Goal: Task Accomplishment & Management: Manage account settings

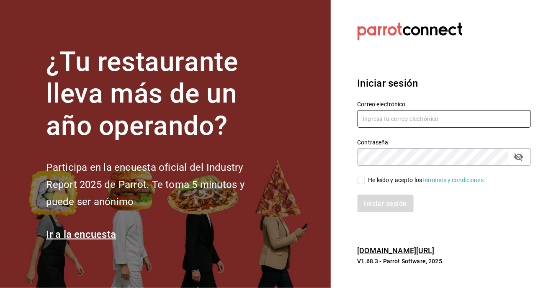
click at [384, 128] on input "text" at bounding box center [445, 119] width 174 height 18
type input "delhuerto@huertoromaverde.org"
click at [364, 184] on input "He leído y acepto los Términos y condiciones." at bounding box center [362, 181] width 8 height 8
checkbox input "true"
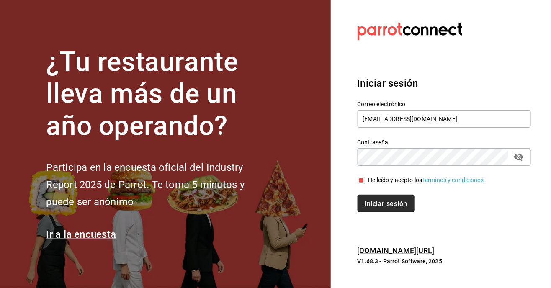
click at [404, 212] on button "Iniciar sesión" at bounding box center [386, 204] width 57 height 18
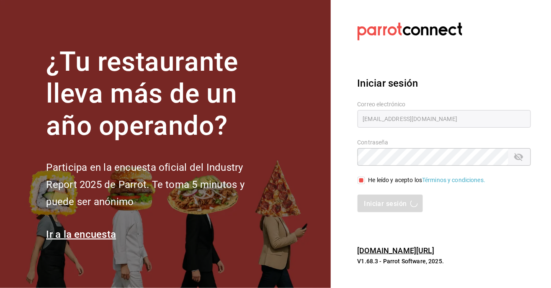
click at [394, 212] on div "Iniciar sesión" at bounding box center [445, 204] width 174 height 18
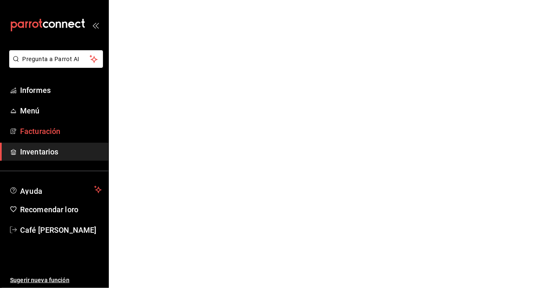
click at [39, 134] on font "Facturación" at bounding box center [40, 131] width 40 height 9
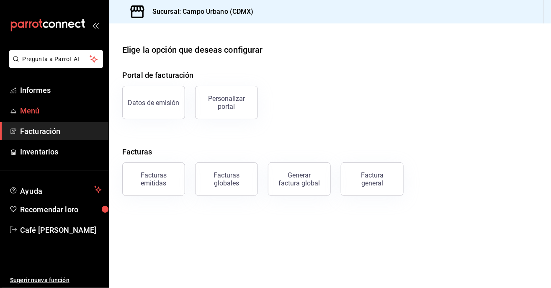
click at [32, 107] on font "Menú" at bounding box center [30, 110] width 20 height 9
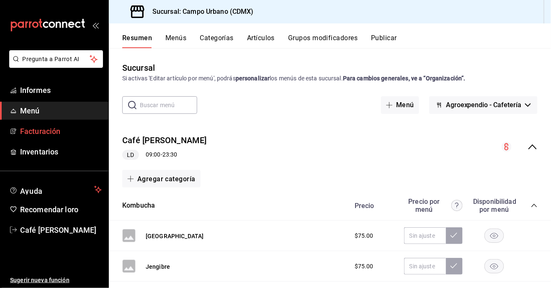
click at [38, 131] on font "Facturación" at bounding box center [40, 131] width 40 height 9
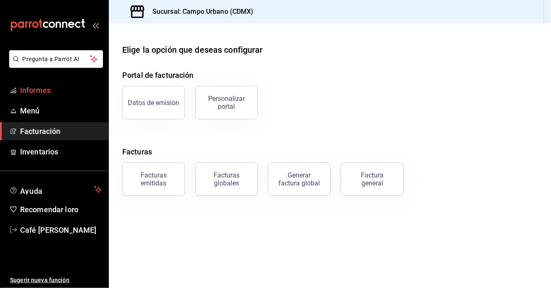
click at [40, 90] on font "Informes" at bounding box center [35, 90] width 31 height 9
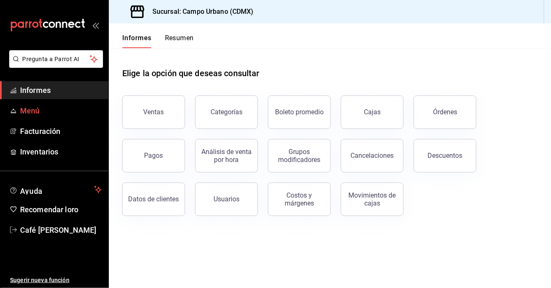
click at [36, 111] on font "Menú" at bounding box center [30, 110] width 20 height 9
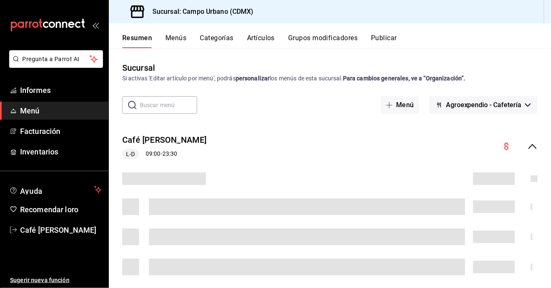
click at [155, 106] on input "text" at bounding box center [168, 105] width 57 height 17
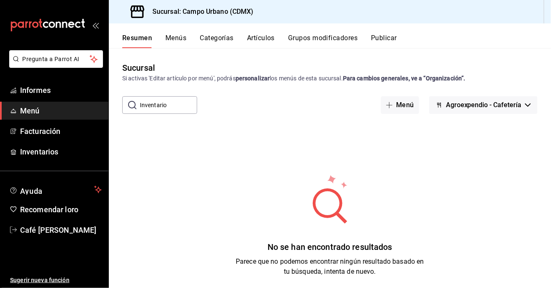
click at [135, 107] on icon at bounding box center [132, 105] width 8 height 8
click at [143, 108] on input "Inventario" at bounding box center [168, 105] width 57 height 17
click at [183, 102] on input "Inventario" at bounding box center [168, 105] width 57 height 17
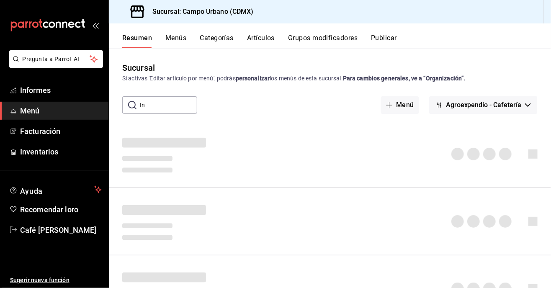
type input "I"
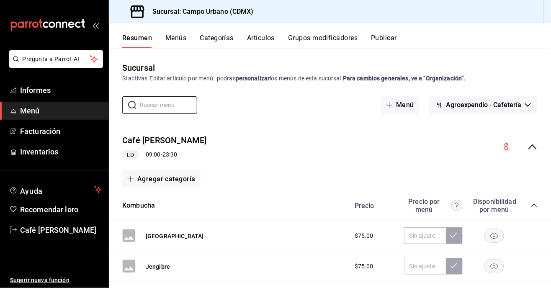
click at [180, 46] on button "Menús" at bounding box center [175, 41] width 21 height 15
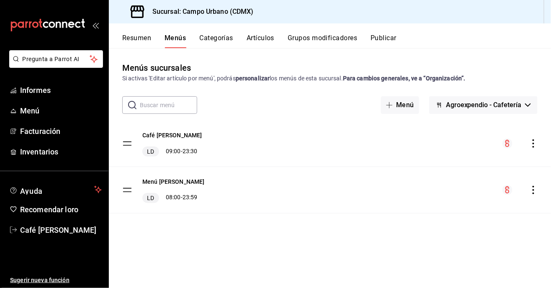
click at [218, 43] on button "Categorías" at bounding box center [217, 41] width 34 height 15
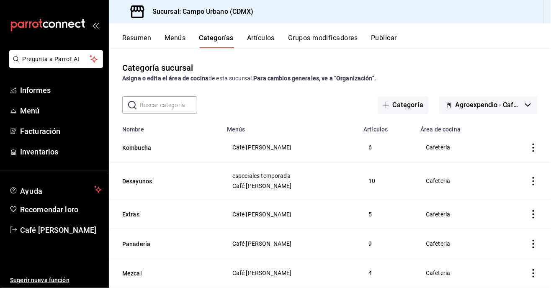
click at [325, 44] on button "Grupos modificadores" at bounding box center [323, 41] width 70 height 15
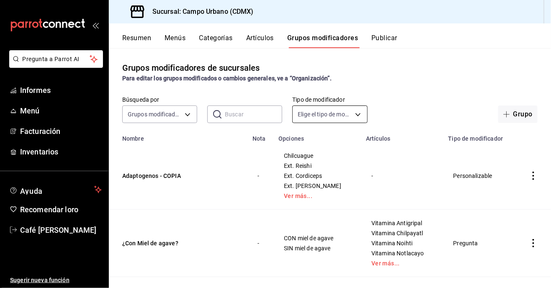
click at [364, 118] on body "Pregunta a Parrot AI Informes Menú Facturación Inventarios Ayuda Recomendar lor…" at bounding box center [275, 144] width 551 height 288
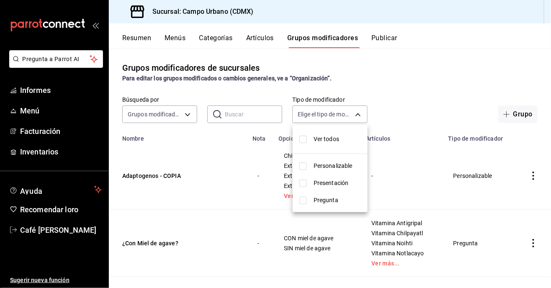
click at [362, 112] on div at bounding box center [275, 144] width 551 height 288
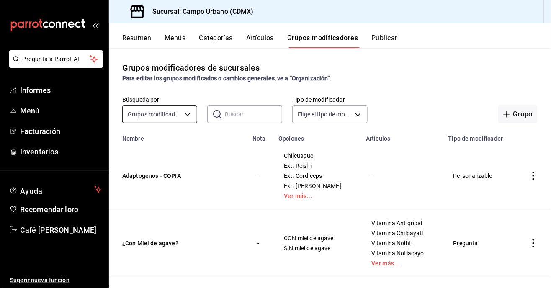
click at [191, 111] on body "Pregunta a Parrot AI Informes Menú Facturación Inventarios Ayuda Recomendar lor…" at bounding box center [275, 144] width 551 height 288
click at [257, 43] on div at bounding box center [275, 144] width 551 height 288
click at [263, 36] on font "Artículos" at bounding box center [260, 38] width 28 height 8
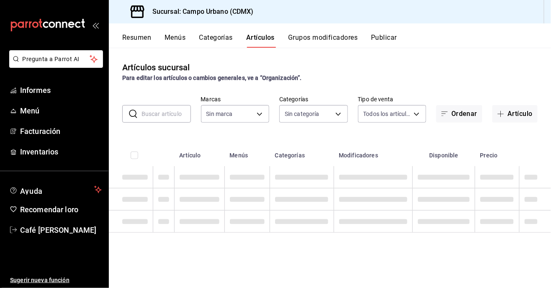
type input "f2e5bddf-476e-49d4-87ae-66ec6013e618,ebe00a7c-5dab-4e87-933b-f4517ba5e88c,3940b…"
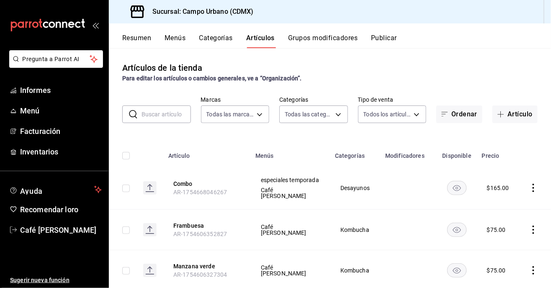
type input "a78209dd-5028-4ad3-a86a-379e37331e83,614d3c4f-005f-4d68-96f3-872f275f74cd,1e5db…"
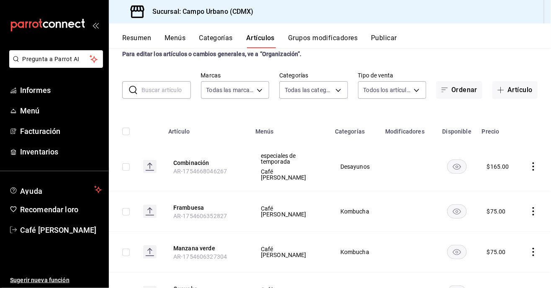
scroll to position [24, 0]
click at [332, 92] on body "Pregunta a Parrot AI Informes Menú Facturación Inventarios Ayuda Recomendar lor…" at bounding box center [275, 144] width 551 height 288
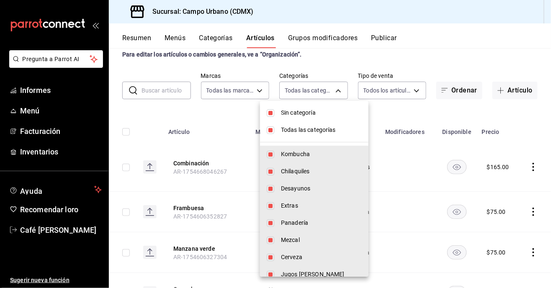
click at [329, 84] on div at bounding box center [275, 144] width 551 height 288
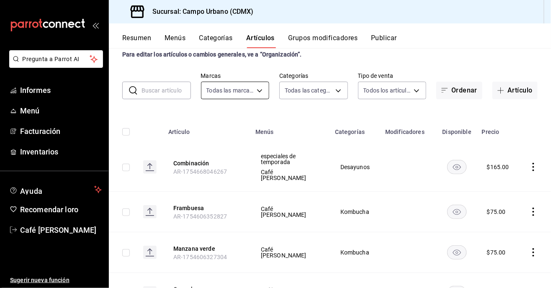
click at [255, 92] on body "Pregunta a Parrot AI Informes Menú Facturación Inventarios Ayuda Recomendar lor…" at bounding box center [275, 144] width 551 height 288
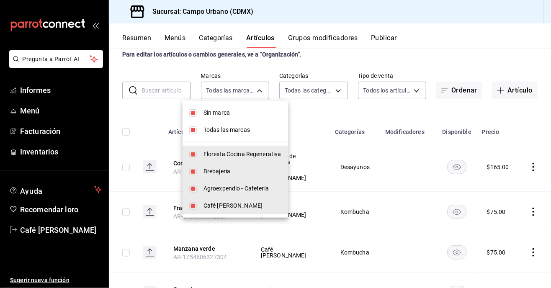
click at [193, 188] on input "checkbox" at bounding box center [193, 189] width 8 height 8
checkbox input "false"
type input "f2e5bddf-476e-49d4-87ae-66ec6013e618,ebe00a7c-5dab-4e87-933b-f4517ba5e88c,42793…"
checkbox input "false"
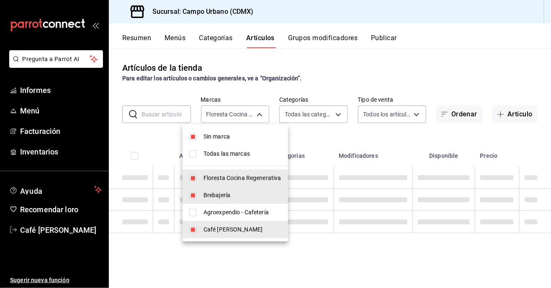
scroll to position [0, 0]
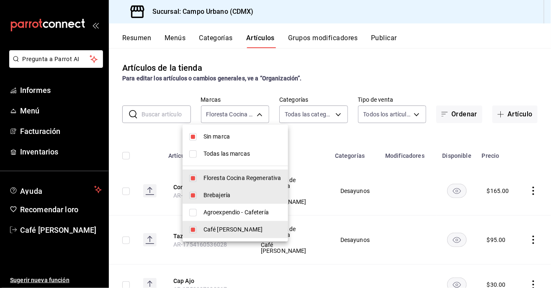
click at [192, 193] on input "checkbox" at bounding box center [193, 196] width 8 height 8
checkbox input "false"
type input "f2e5bddf-476e-49d4-87ae-66ec6013e618,42793543-fac9-46e7-ade5-f23a1624aefd"
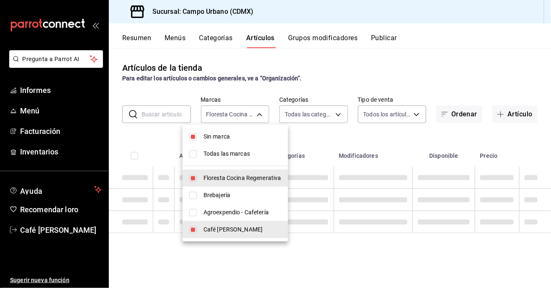
click at [192, 175] on input "checkbox" at bounding box center [193, 179] width 8 height 8
checkbox input "false"
type input "42793543-fac9-46e7-ade5-f23a1624aefd"
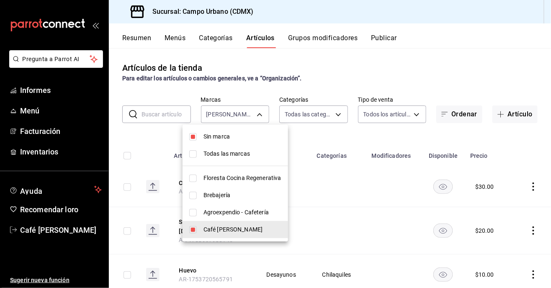
click at [338, 217] on div at bounding box center [275, 144] width 551 height 288
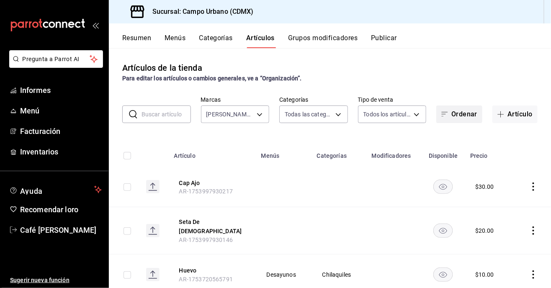
click at [451, 123] on button "Ordenar" at bounding box center [459, 115] width 46 height 18
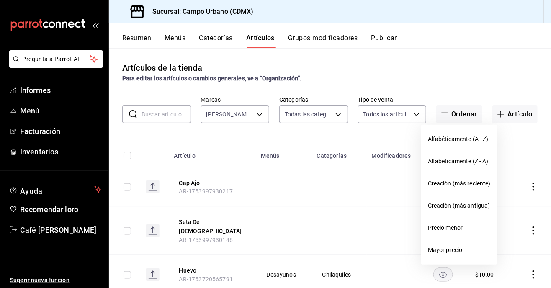
click at [464, 116] on div at bounding box center [275, 144] width 551 height 288
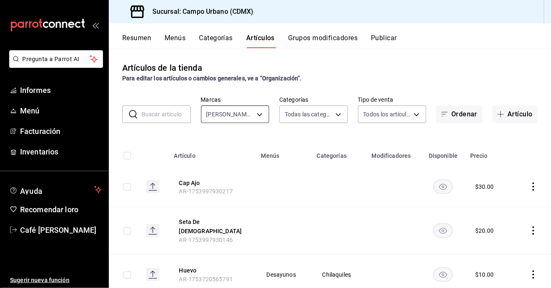
click at [263, 115] on body "Pregunta a Parrot AI Informes Menú Facturación Inventarios Ayuda Recomendar lor…" at bounding box center [275, 144] width 551 height 288
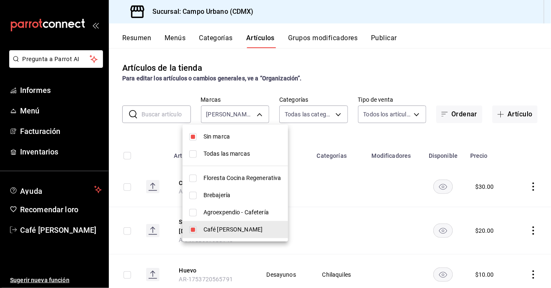
click at [196, 138] on input "checkbox" at bounding box center [193, 137] width 8 height 8
checkbox input "false"
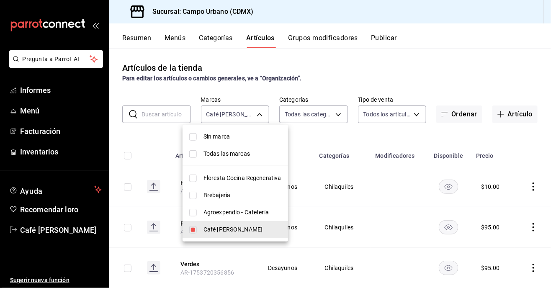
click at [315, 195] on div at bounding box center [275, 144] width 551 height 288
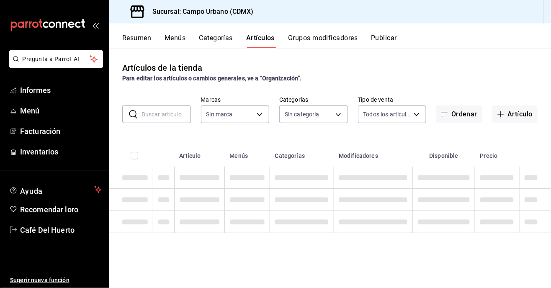
type input "f2e5bddf-476e-49d4-87ae-66ec6013e618,ebe00a7c-5dab-4e87-933b-f4517ba5e88c,3940b…"
type input "a78209dd-5028-4ad3-a86a-379e37331e83,614d3c4f-005f-4d68-96f3-872f275f74cd,1e5db…"
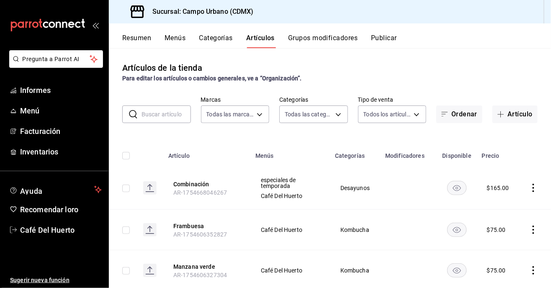
click at [330, 41] on font "Grupos modificadores" at bounding box center [323, 38] width 70 height 8
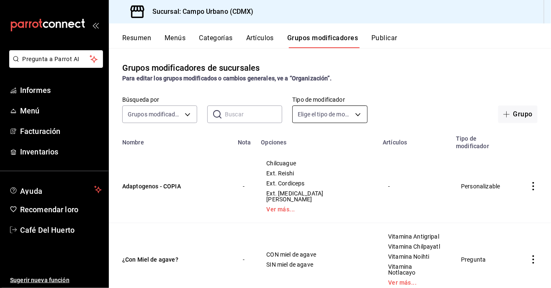
click at [365, 118] on body "Pregunta a Parrot AI Informes Menú Facturación Inventarios Ayuda Recomendar lor…" at bounding box center [275, 144] width 551 height 288
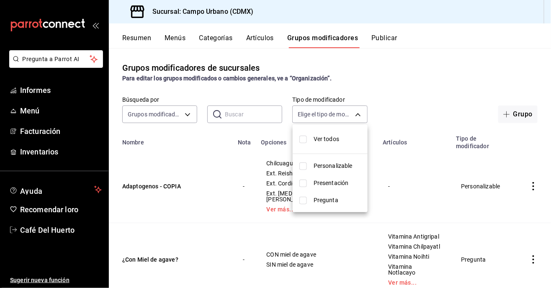
click at [190, 119] on div at bounding box center [275, 144] width 551 height 288
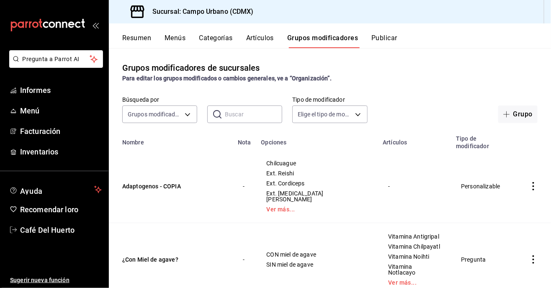
click at [193, 128] on div "Grupos modificadores de sucursales Para editar los grupos modificados o cambios…" at bounding box center [330, 168] width 442 height 240
click at [190, 121] on body "Pregunta a Parrot AI Informes Menú Facturación Inventarios Ayuda Recomendar lor…" at bounding box center [275, 144] width 551 height 288
click at [165, 159] on span "Opciones" at bounding box center [159, 159] width 61 height 9
click at [189, 115] on body "Pregunta a Parrot AI Informes Menú Facturación Inventarios Ayuda Recomendar lor…" at bounding box center [275, 144] width 551 height 288
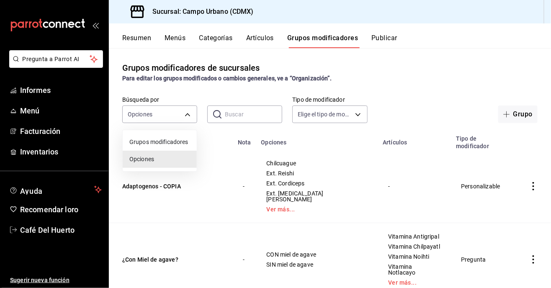
click at [173, 143] on font "Grupos modificadores" at bounding box center [158, 142] width 59 height 7
type input "GROUP"
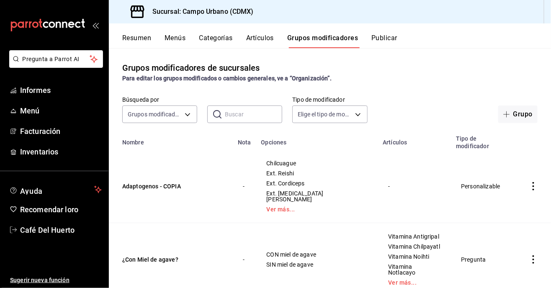
click at [259, 36] on font "Artículos" at bounding box center [260, 38] width 28 height 8
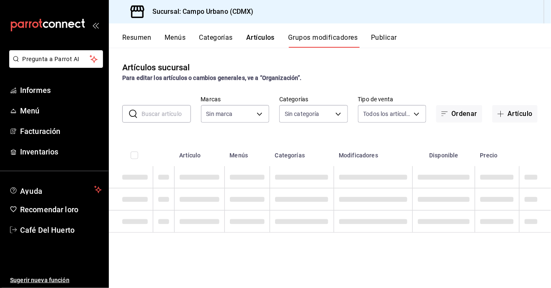
type input "f2e5bddf-476e-49d4-87ae-66ec6013e618,ebe00a7c-5dab-4e87-933b-f4517ba5e88c,3940b…"
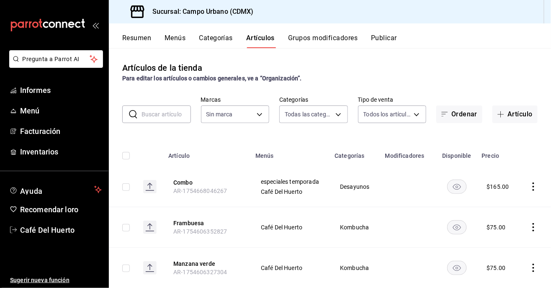
type input "a78209dd-5028-4ad3-a86a-379e37331e83,614d3c4f-005f-4d68-96f3-872f275f74cd,1e5db…"
type input "f2e5bddf-476e-49d4-87ae-66ec6013e618,ebe00a7c-5dab-4e87-933b-f4517ba5e88c,3940b…"
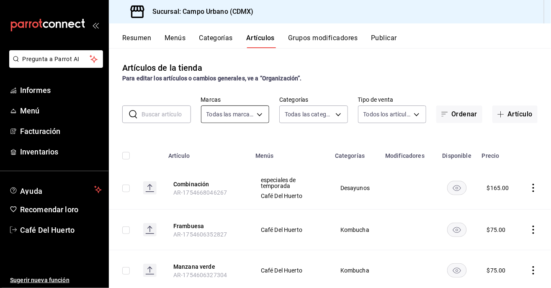
click at [262, 120] on body "Pregunta a Parrot AI Informes Menú Facturación Inventarios Ayuda Recomendar lor…" at bounding box center [275, 144] width 551 height 288
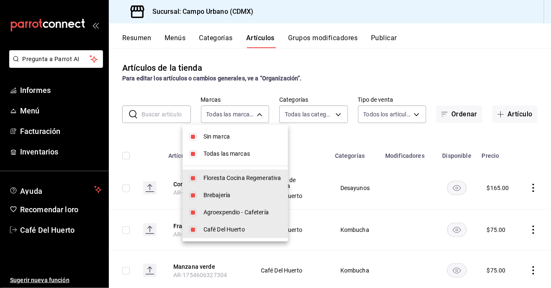
click at [195, 137] on input "checkbox" at bounding box center [193, 137] width 8 height 8
checkbox input "false"
click at [196, 154] on input "checkbox" at bounding box center [193, 154] width 8 height 8
checkbox input "false"
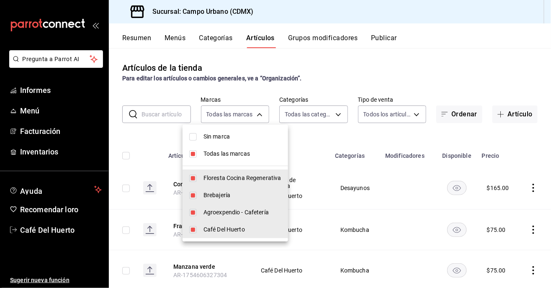
checkbox input "false"
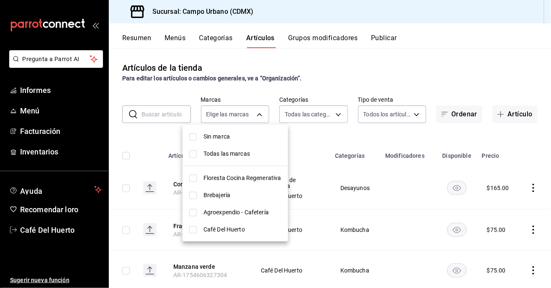
click at [195, 210] on input "checkbox" at bounding box center [193, 213] width 8 height 8
checkbox input "true"
type input "3940b3c9-d4d6-48c3-8756-46d8d5e51d0c"
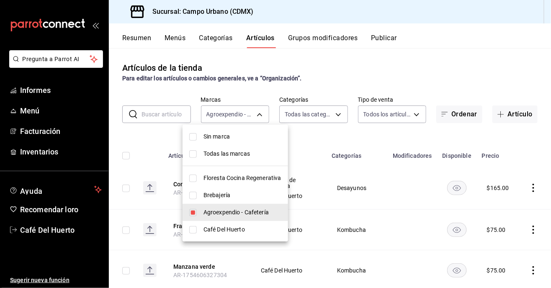
click at [196, 214] on input "checkbox" at bounding box center [193, 213] width 8 height 8
checkbox input "false"
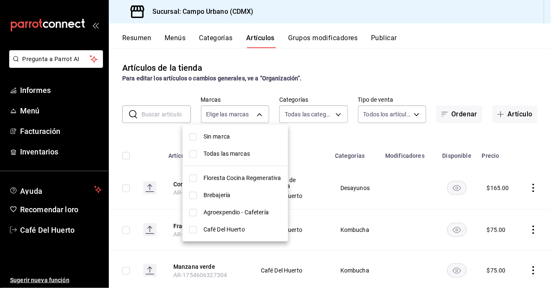
click at [196, 214] on input "checkbox" at bounding box center [193, 213] width 8 height 8
checkbox input "true"
type input "3940b3c9-d4d6-48c3-8756-46d8d5e51d0c"
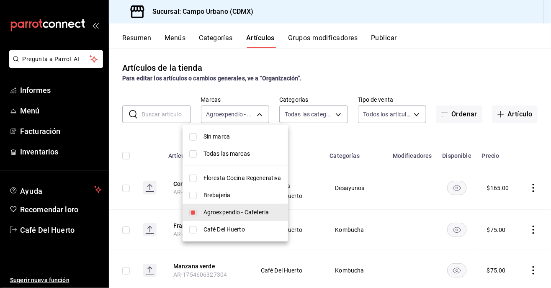
click at [348, 86] on div at bounding box center [275, 144] width 551 height 288
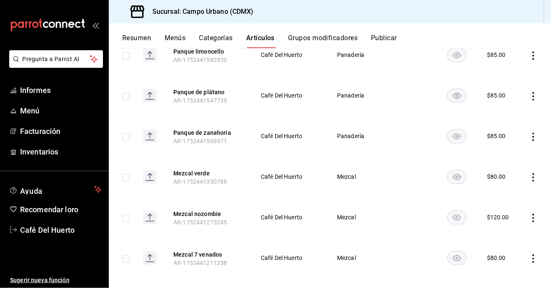
scroll to position [1505, 0]
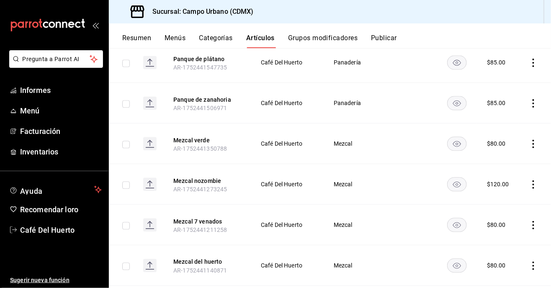
click at [544, 205] on td at bounding box center [535, 225] width 32 height 41
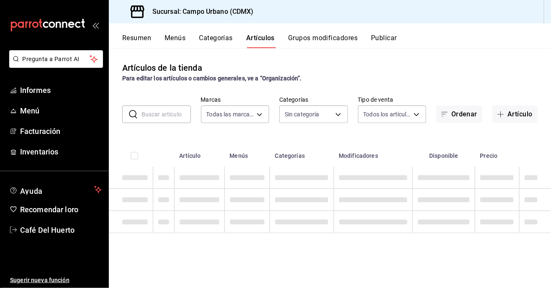
type input "f2e5bddf-476e-49d4-87ae-66ec6013e618,ebe00a7c-5dab-4e87-933b-f4517ba5e88c,3940b…"
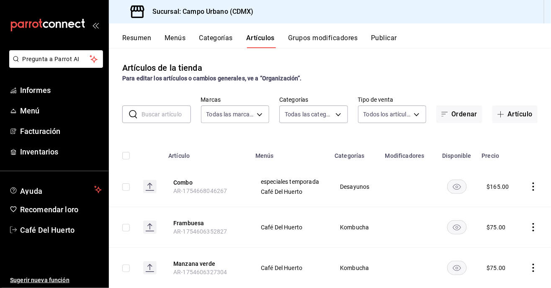
type input "a78209dd-5028-4ad3-a86a-379e37331e83,614d3c4f-005f-4d68-96f3-872f275f74cd,1e5db…"
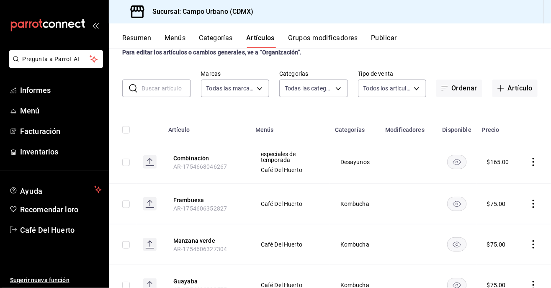
scroll to position [44, 0]
